Goal: Task Accomplishment & Management: Use online tool/utility

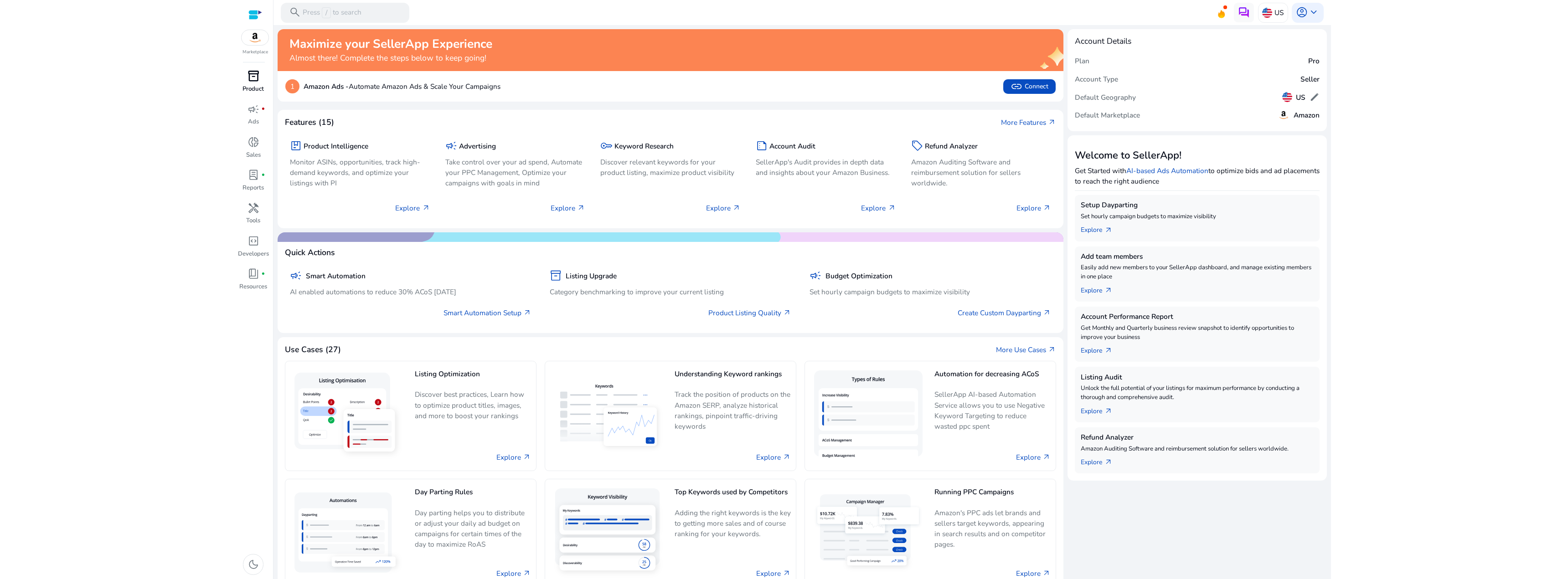
click at [252, 87] on p "Product" at bounding box center [253, 89] width 21 height 9
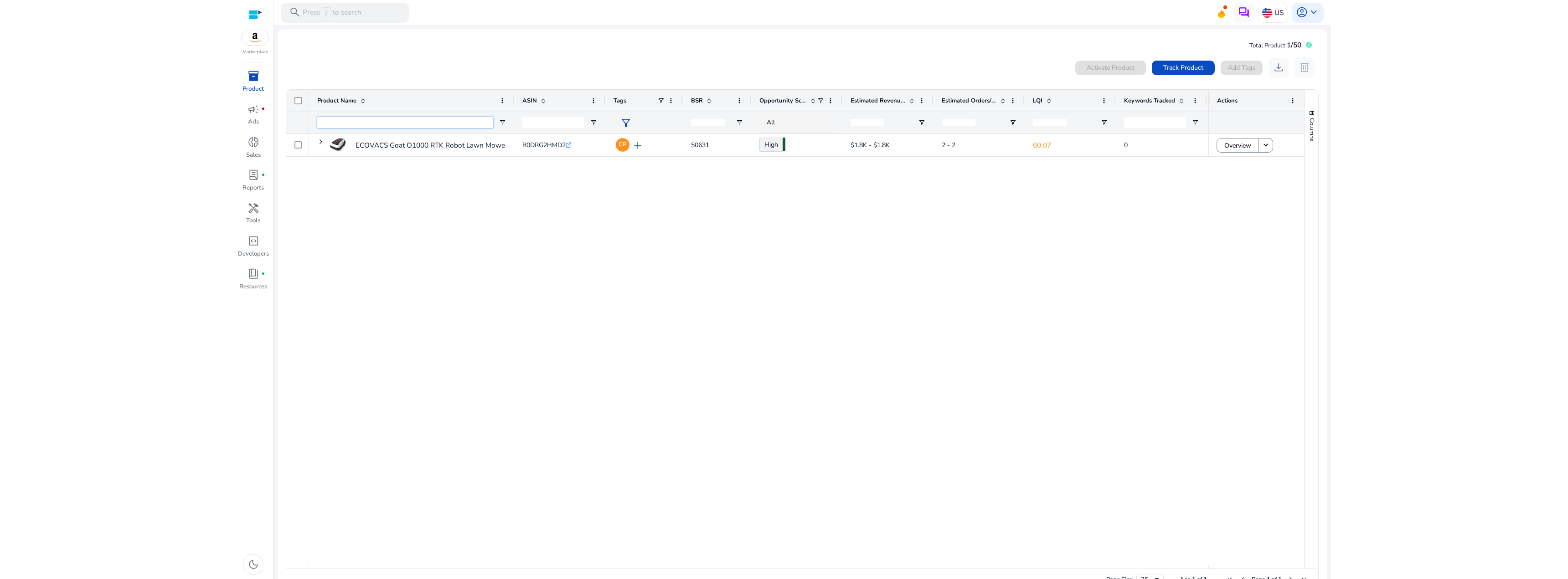
click at [343, 126] on input "Product Name Filter Input" at bounding box center [405, 122] width 176 height 11
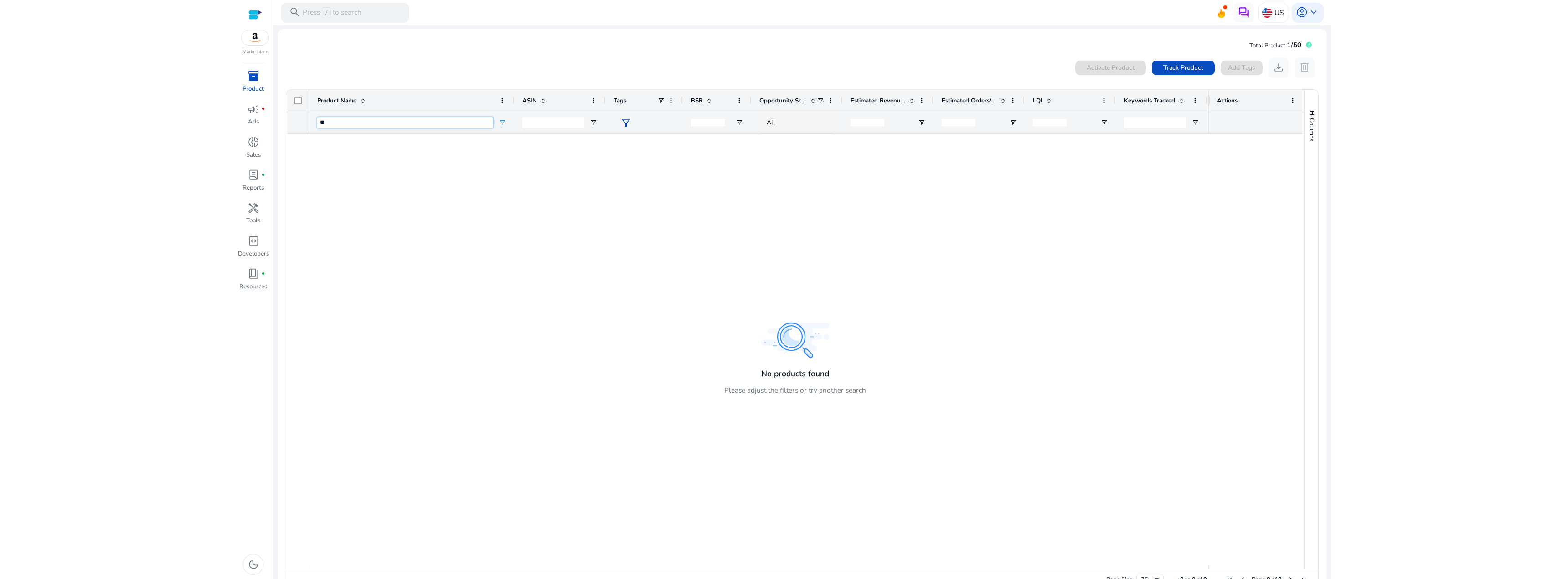
type input "*"
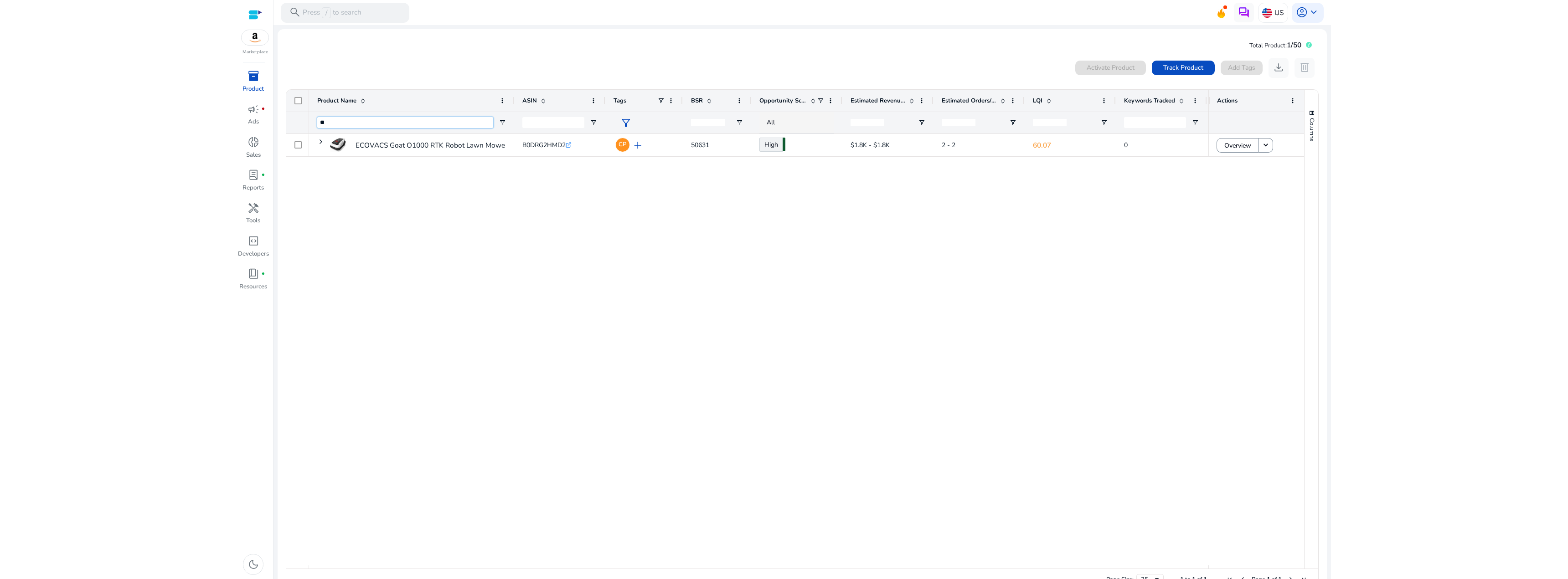
type input "*"
type input "*******"
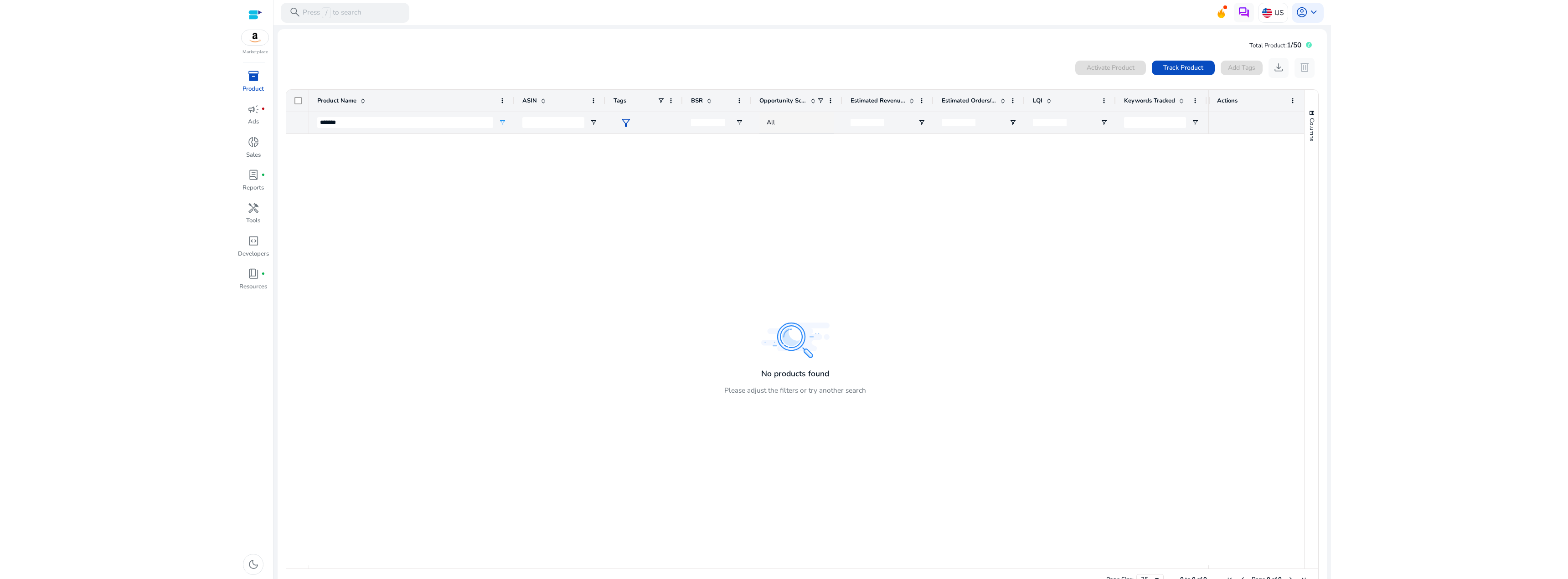
type input "*"
click at [878, 122] on input "*" at bounding box center [867, 123] width 34 height 8
click at [251, 74] on span "inventory_2" at bounding box center [253, 76] width 12 height 12
click at [311, 55] on p "Product Keyword" at bounding box center [315, 59] width 56 height 11
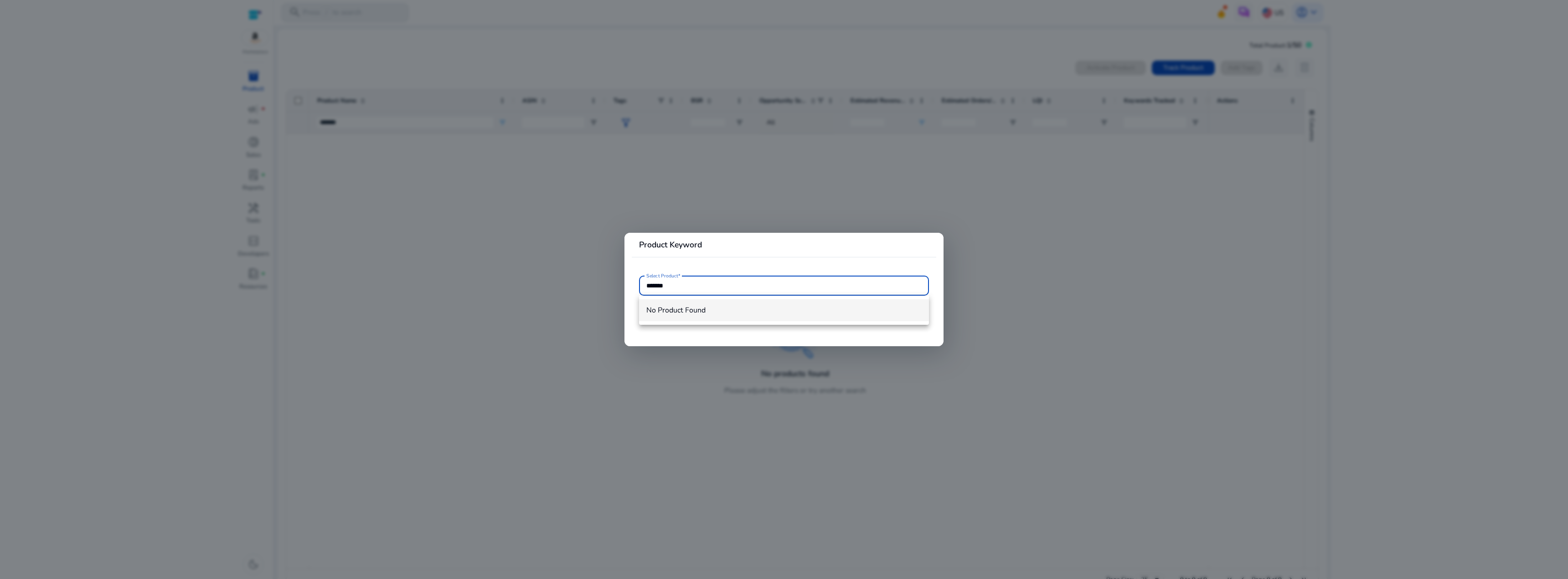
type input "*******"
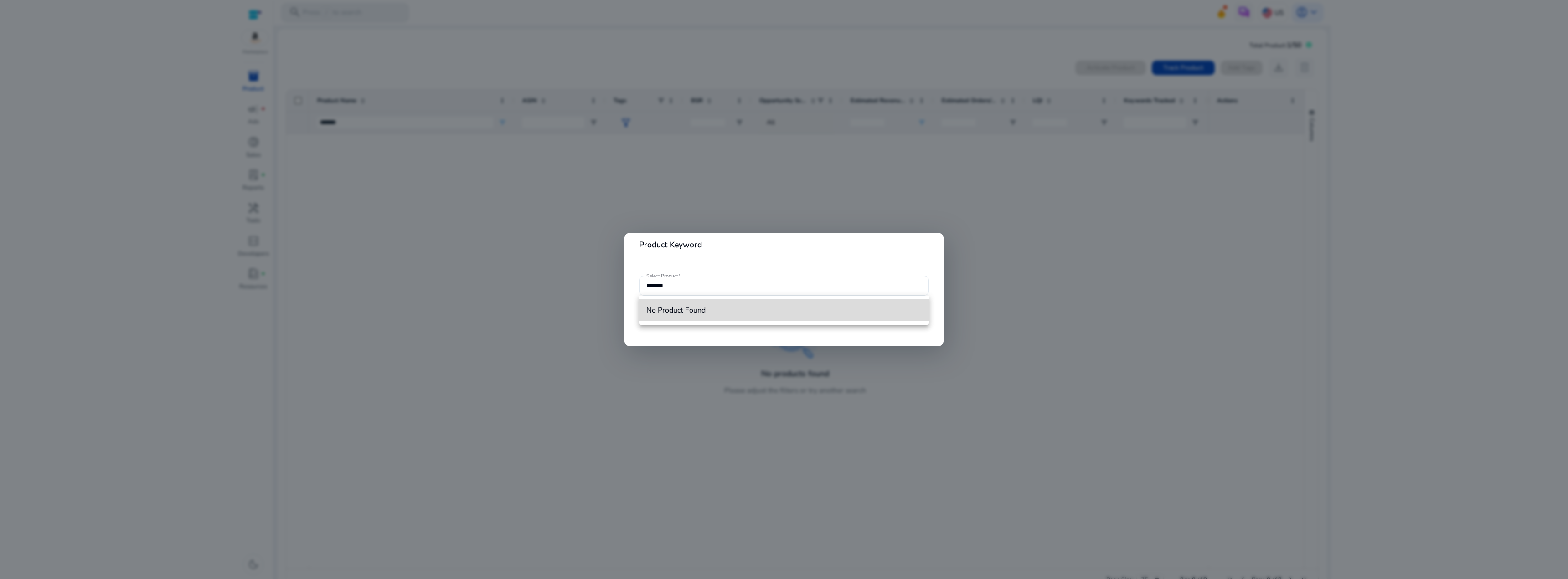
click at [735, 317] on mat-option "No Product Found" at bounding box center [784, 310] width 290 height 22
click at [735, 316] on mat-card "Product Keyword Select Product*" at bounding box center [784, 290] width 319 height 114
click at [849, 196] on div at bounding box center [784, 289] width 1568 height 579
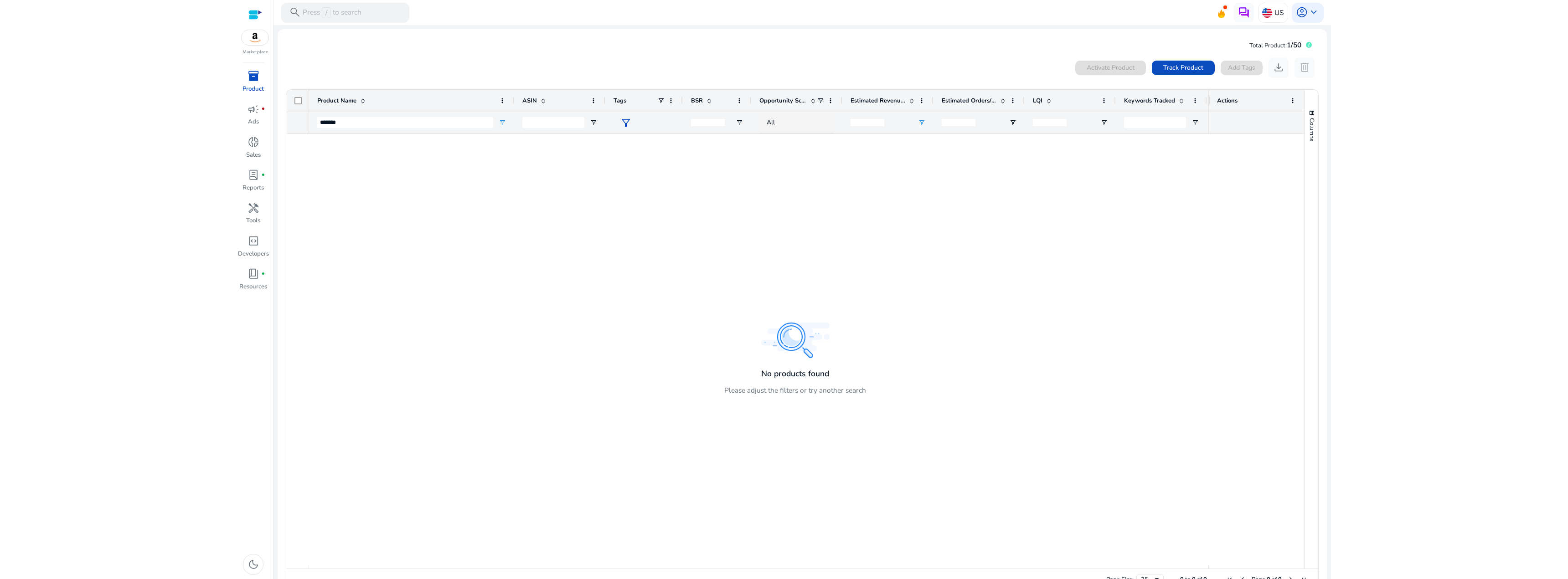
click at [245, 64] on div "Marketplace inventory_2 Product campaign fiber_manual_record Ads donut_small Sa…" at bounding box center [255, 289] width 37 height 579
click at [248, 72] on span "inventory_2" at bounding box center [253, 76] width 12 height 12
click at [323, 64] on p "Product Keyword" at bounding box center [315, 59] width 56 height 11
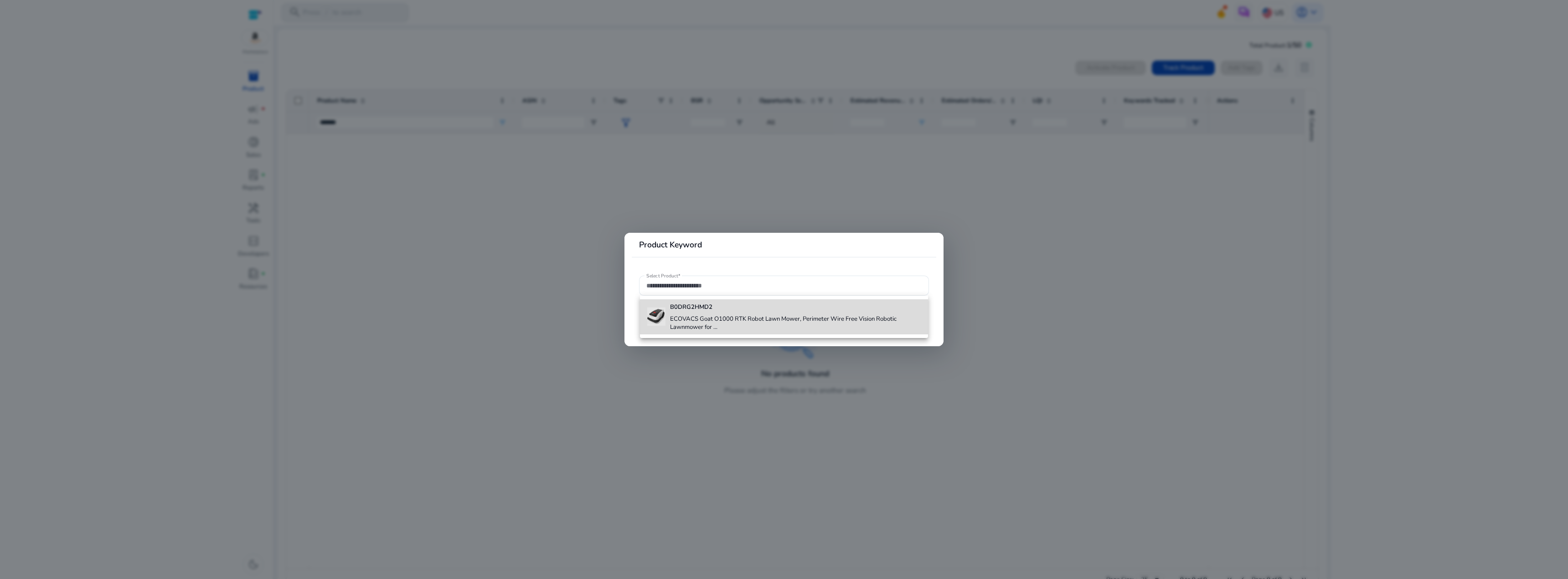
click at [702, 314] on div "B0DRG2HMD2 ECOVACS Goat O1000 RTK Robot Lawn Mower, Perimeter Wire Free Vision …" at bounding box center [795, 317] width 250 height 35
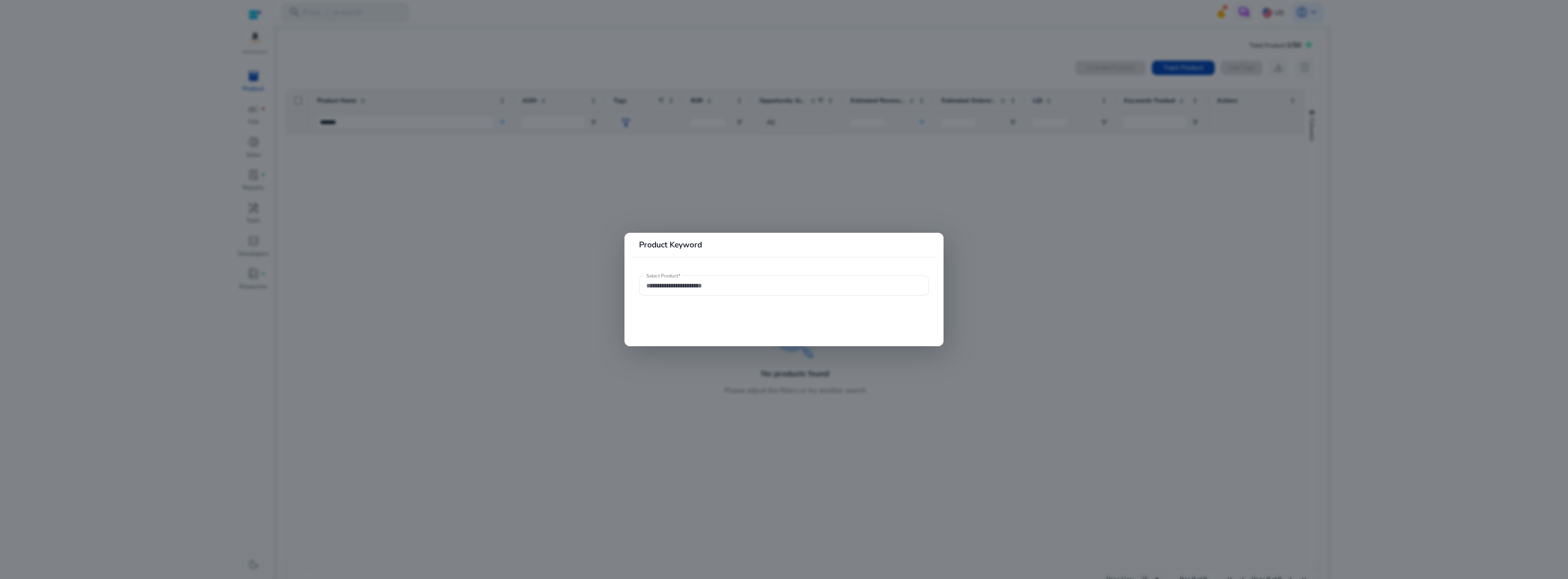
type input "**********"
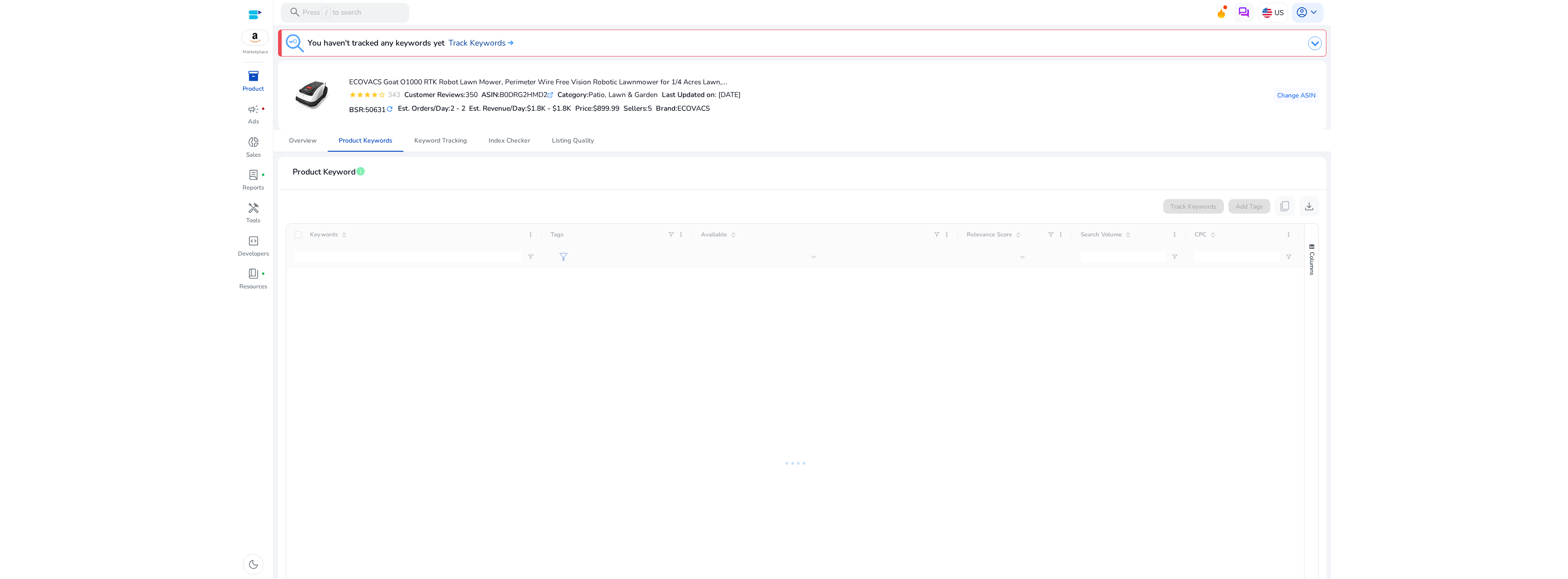
click at [479, 47] on link "Track Keywords" at bounding box center [480, 43] width 65 height 12
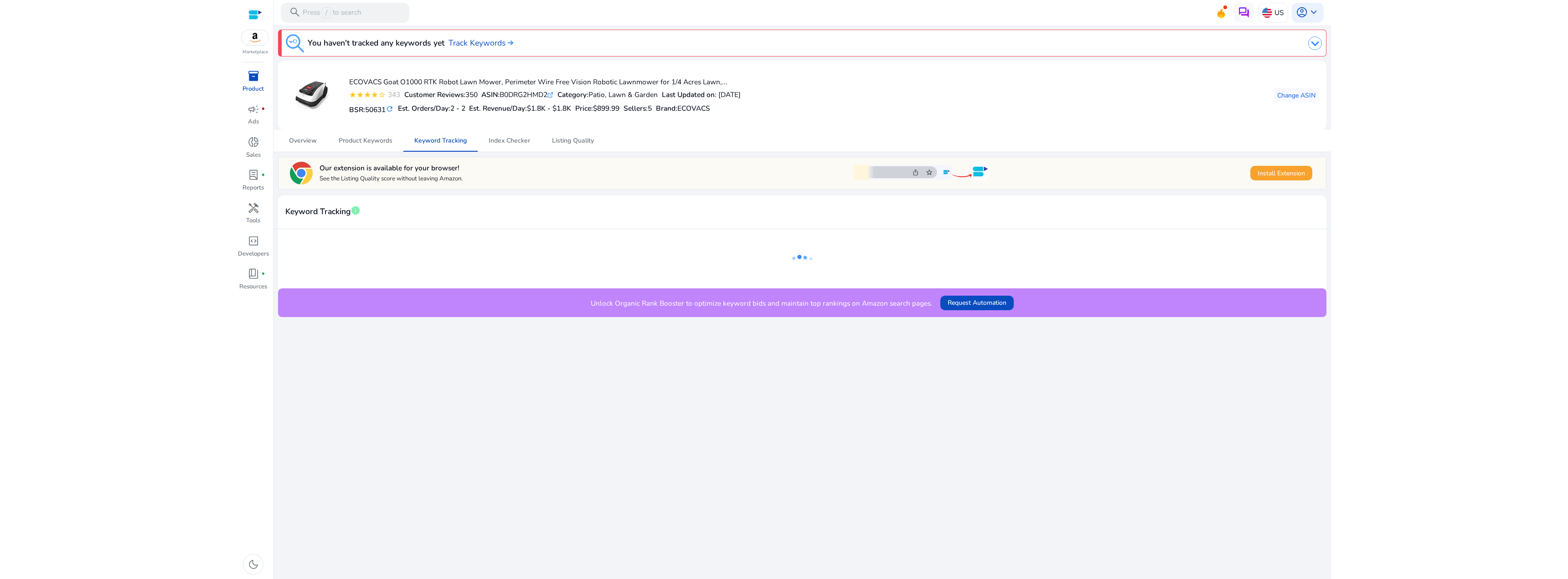
click at [911, 414] on div "We are getting things ready for you... You haven't tracked any keywords yet Tra…" at bounding box center [801, 302] width 1049 height 554
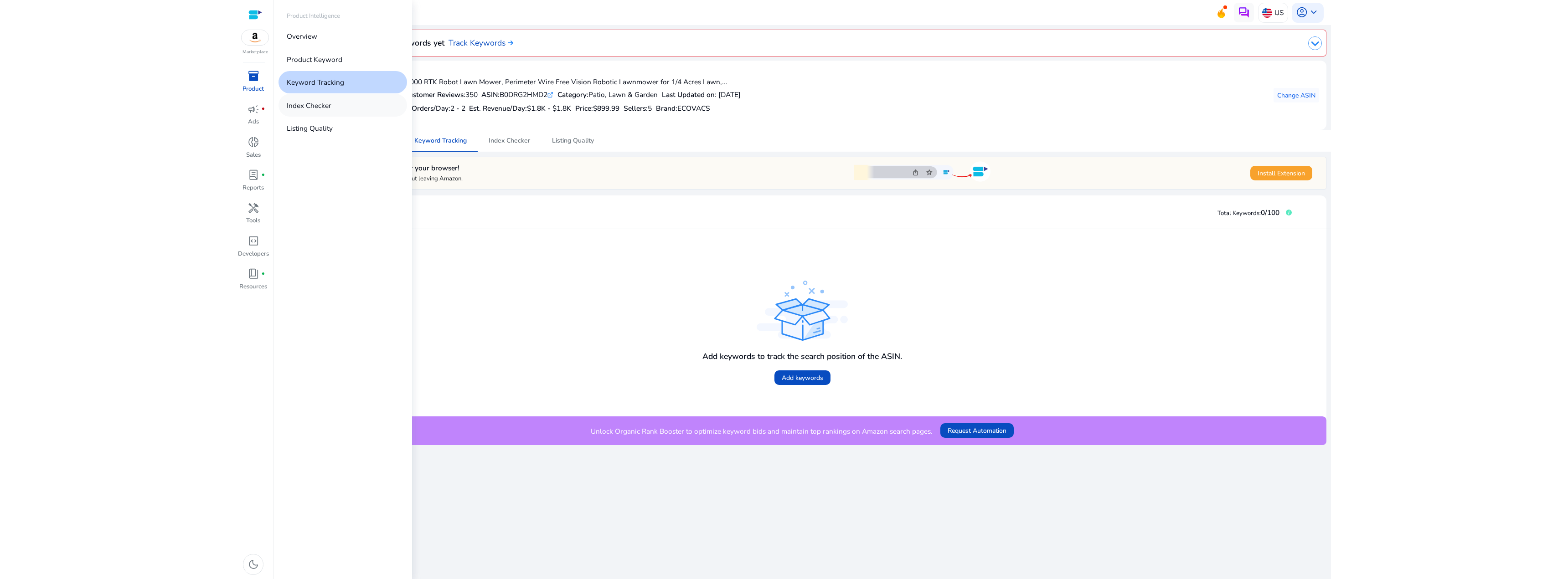
click at [319, 109] on p "Index Checker" at bounding box center [309, 105] width 44 height 11
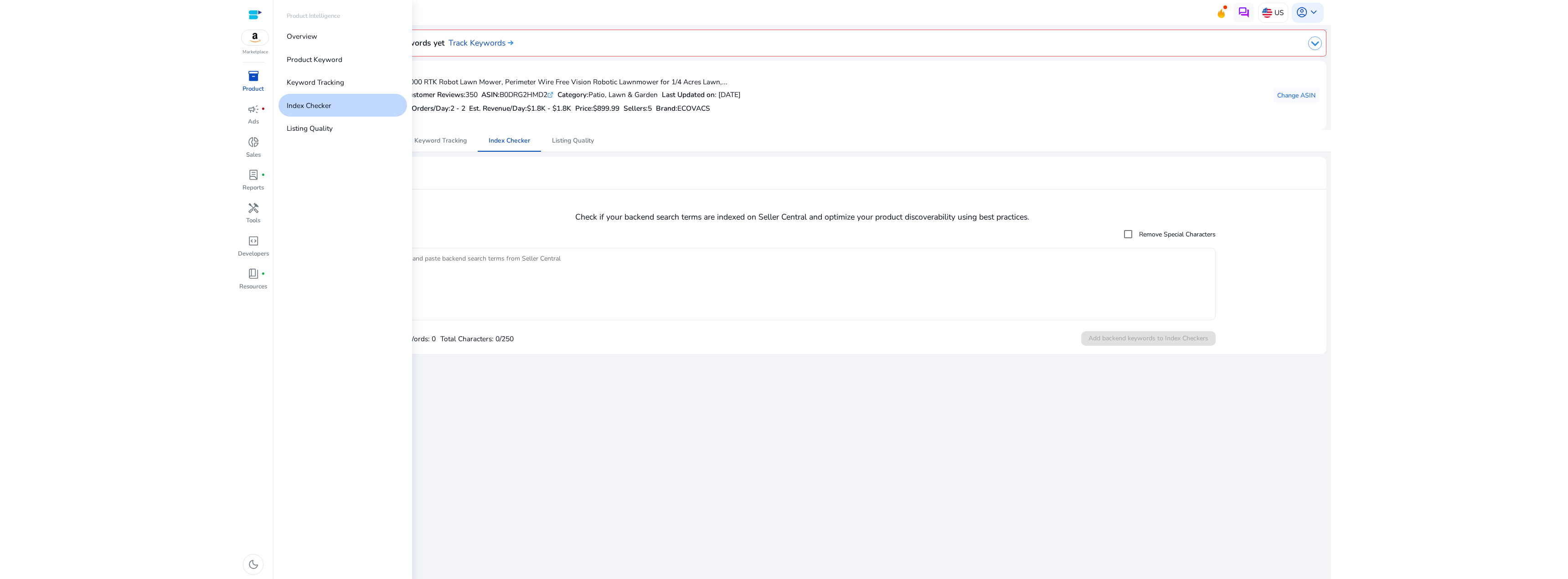
click at [259, 83] on div "inventory_2" at bounding box center [253, 76] width 28 height 16
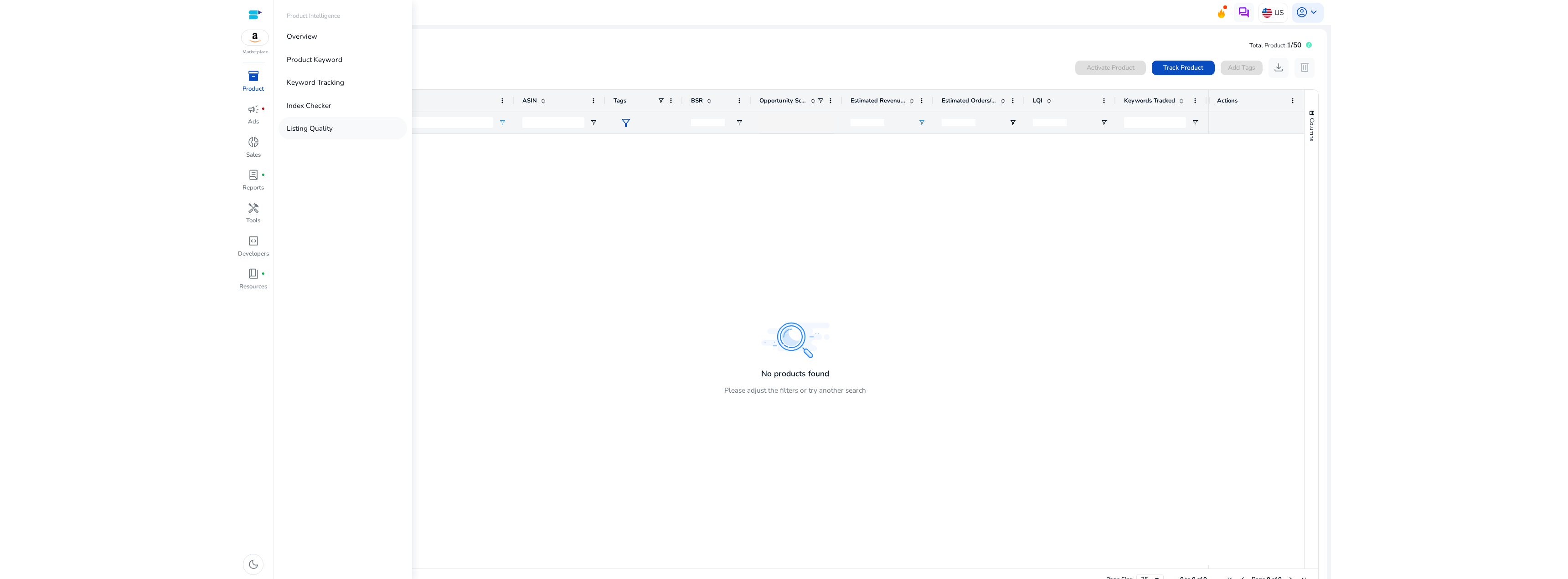
click at [304, 126] on p "Listing Quality" at bounding box center [310, 128] width 46 height 11
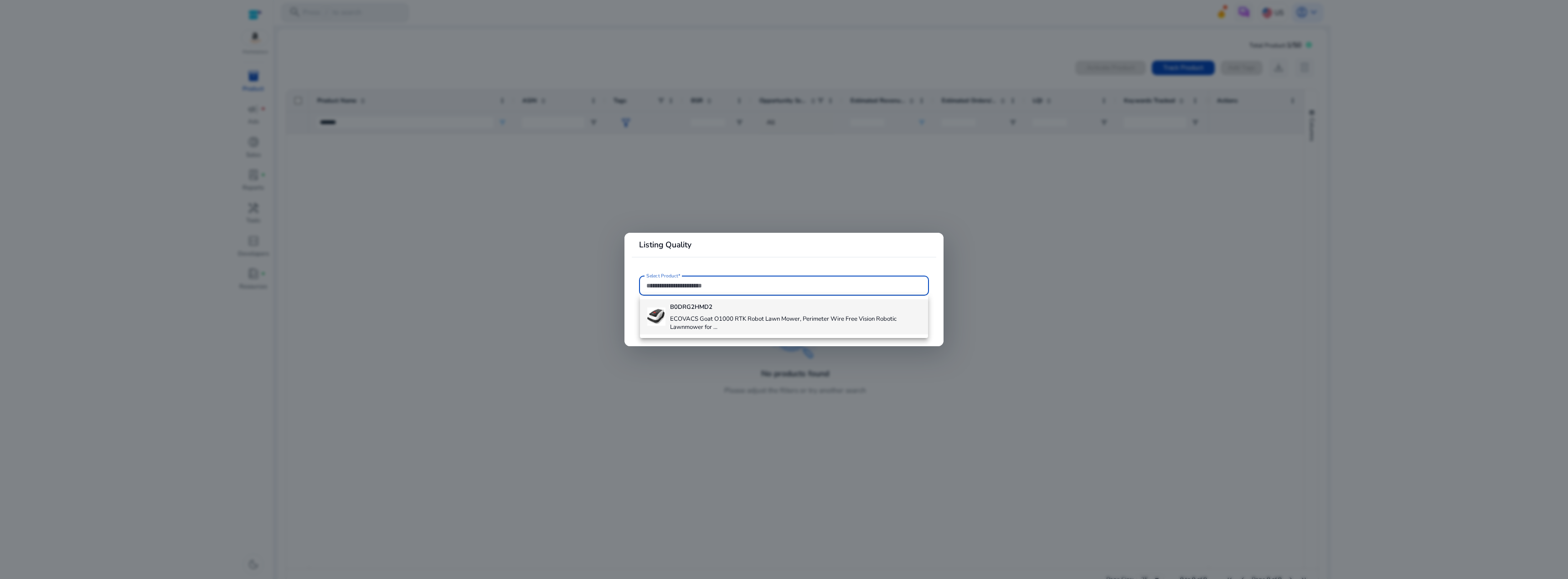
click at [698, 315] on h4 "ECOVACS Goat O1000 RTK Robot Lawn Mower, Perimeter Wire Free Vision Robotic Law…" at bounding box center [795, 323] width 250 height 16
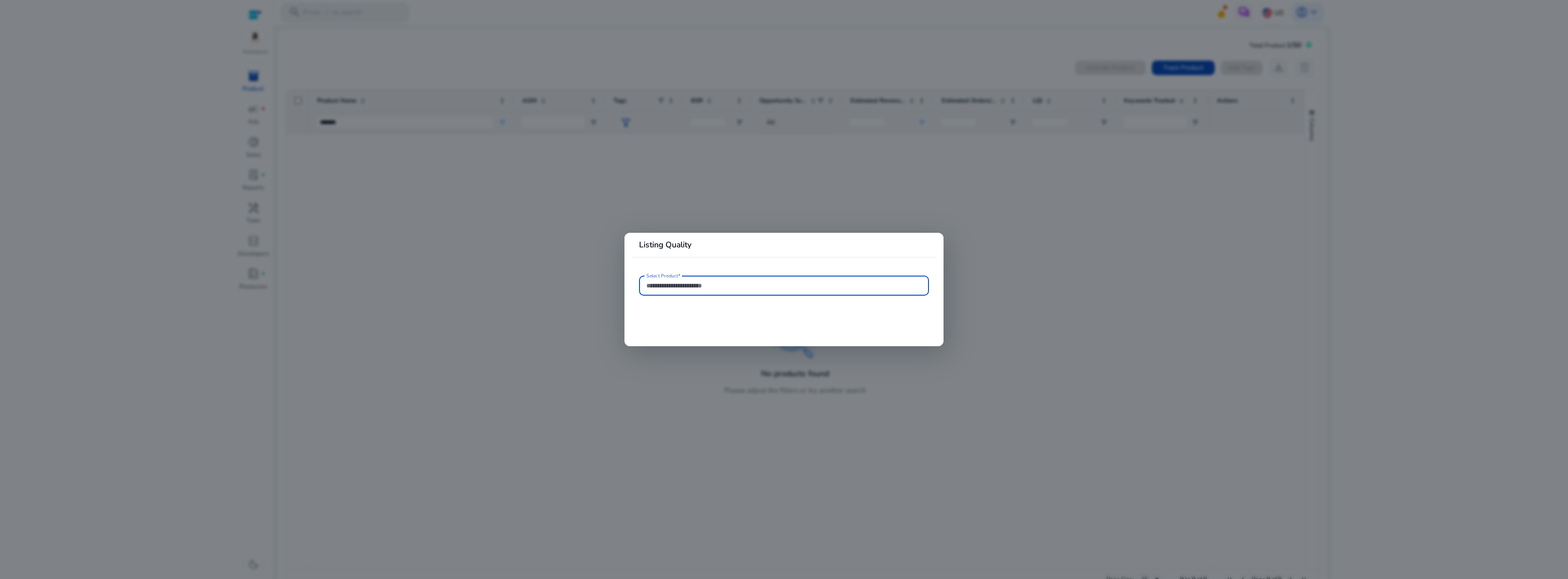
type input "**********"
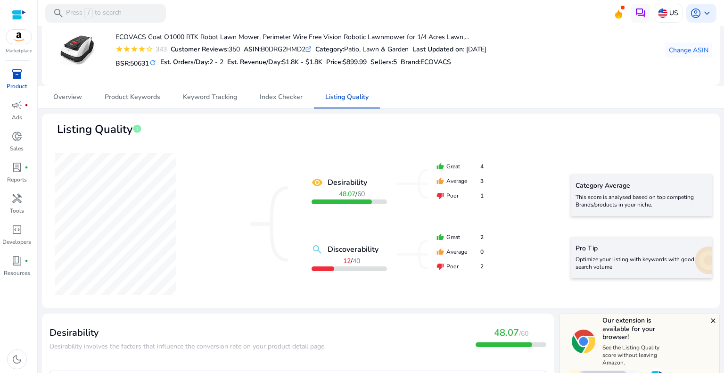
scroll to position [47, 0]
